Goal: Navigation & Orientation: Find specific page/section

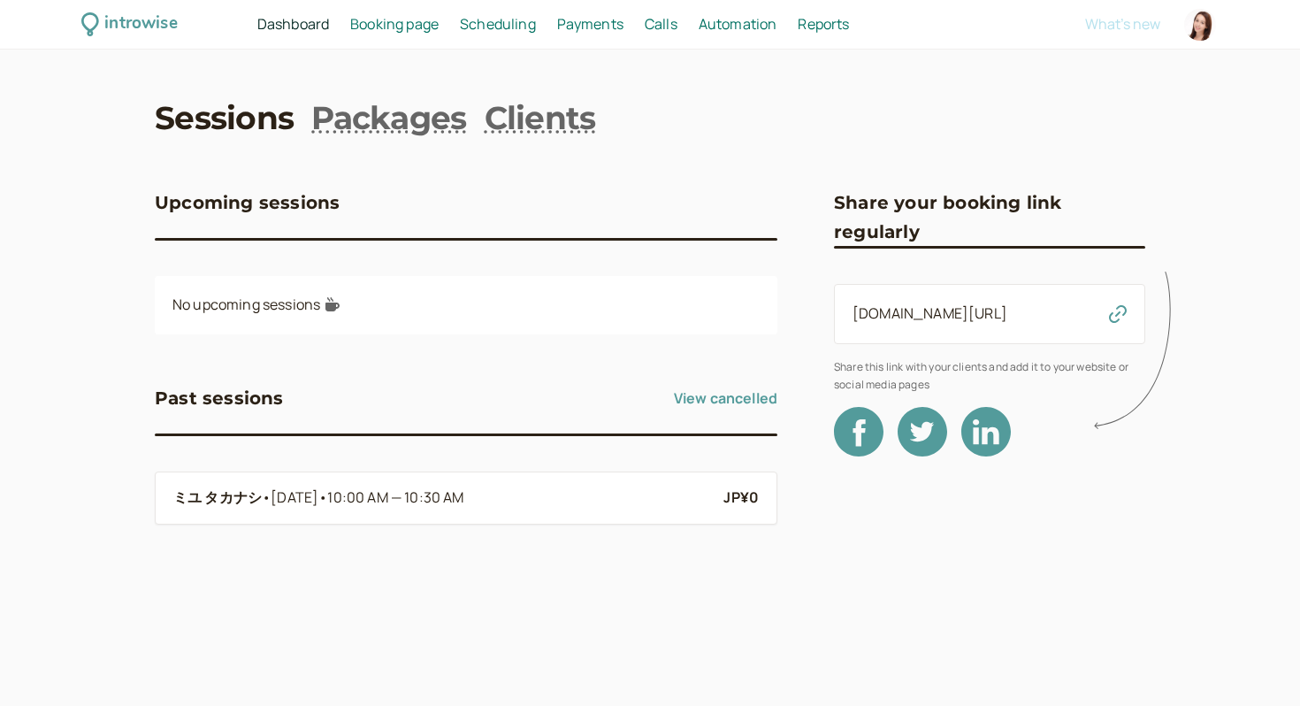
click at [802, 26] on span "Reports" at bounding box center [823, 23] width 51 height 19
select select "last30Days"
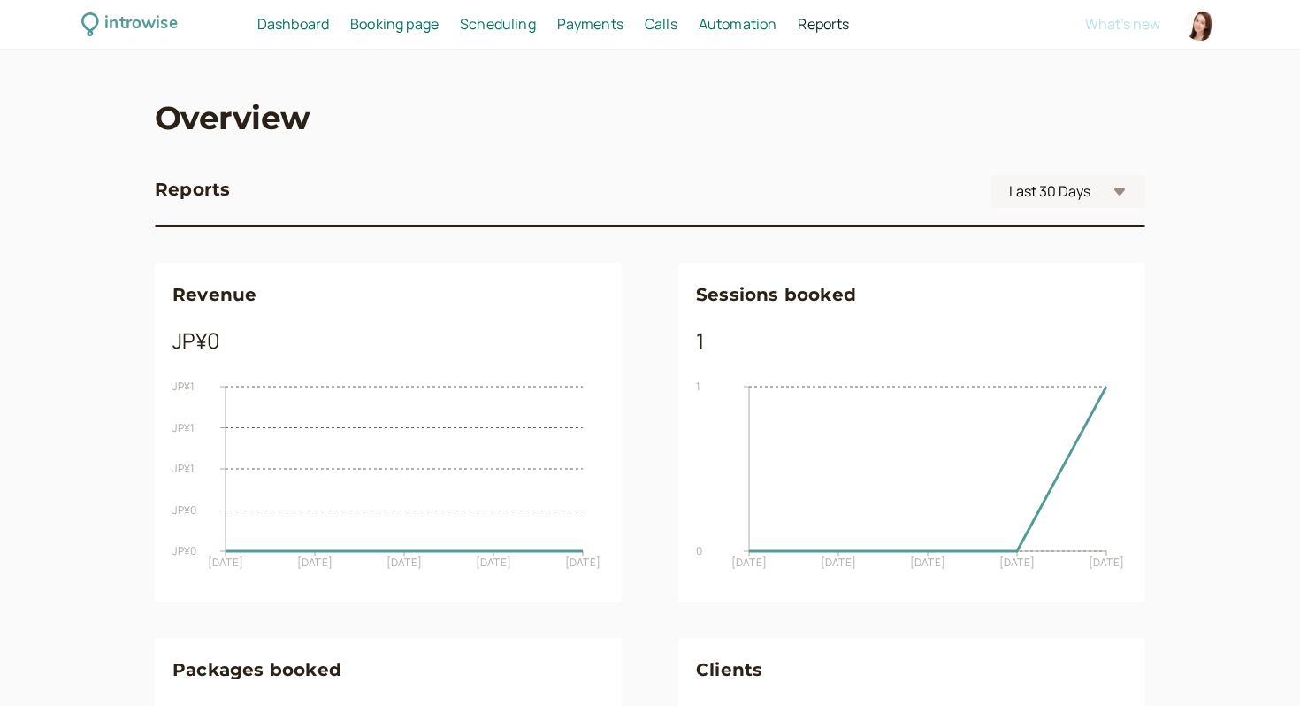
click at [495, 23] on span "Scheduling" at bounding box center [498, 23] width 76 height 19
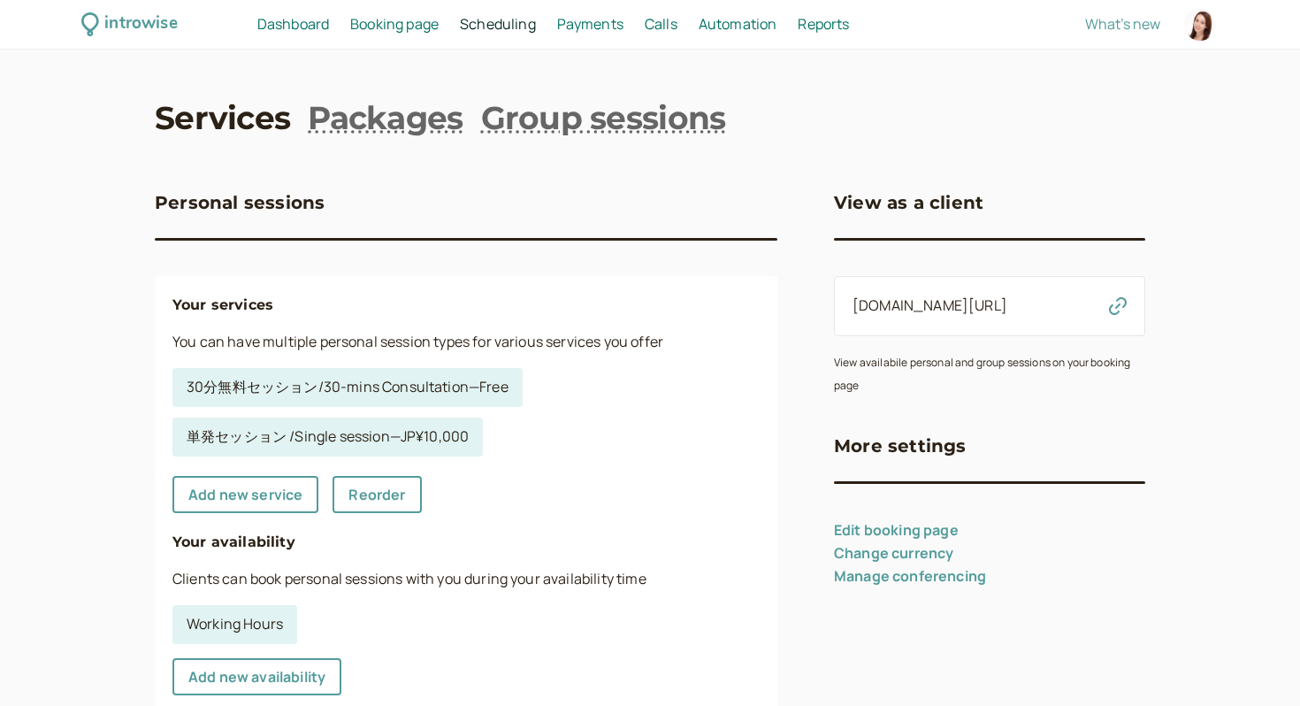
click at [407, 20] on span "Booking page" at bounding box center [394, 23] width 88 height 19
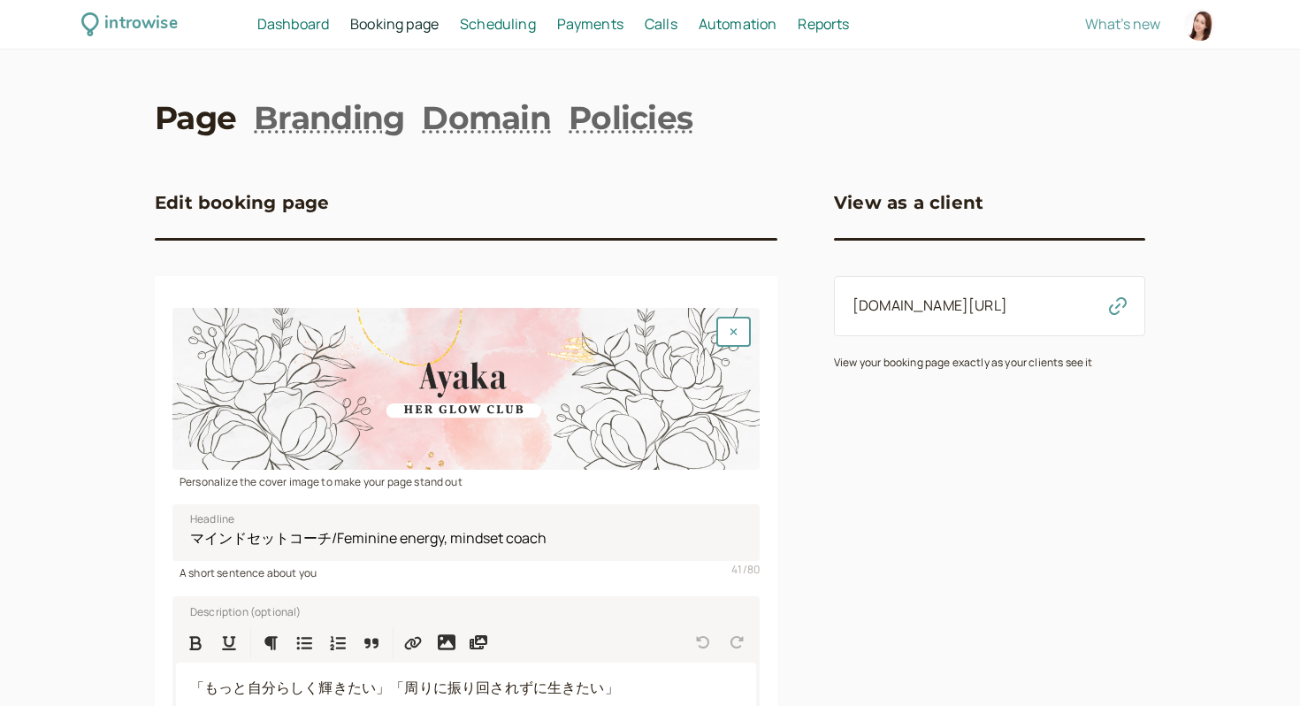
click at [302, 28] on span "Dashboard" at bounding box center [293, 23] width 72 height 19
